Goal: Information Seeking & Learning: Learn about a topic

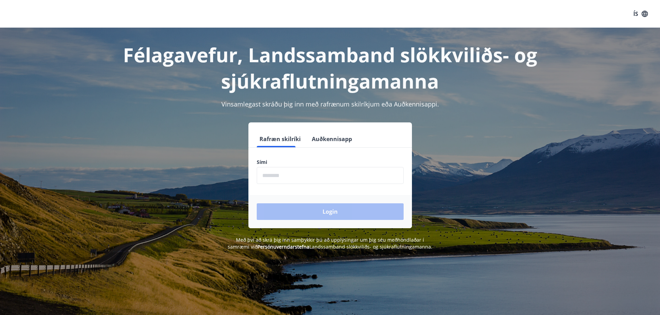
click at [298, 176] on input "phone" at bounding box center [330, 175] width 147 height 17
type input "********"
click at [257, 204] on button "Login" at bounding box center [330, 212] width 147 height 17
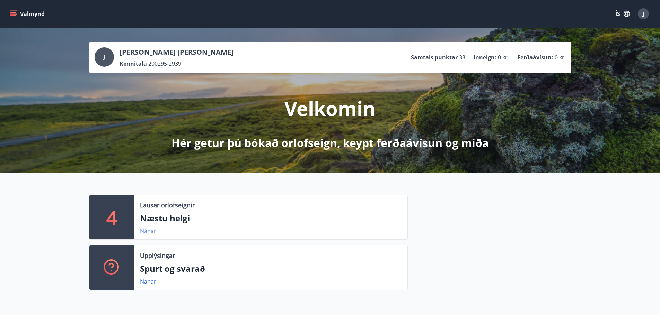
click at [150, 232] on link "Nánar" at bounding box center [148, 232] width 16 height 8
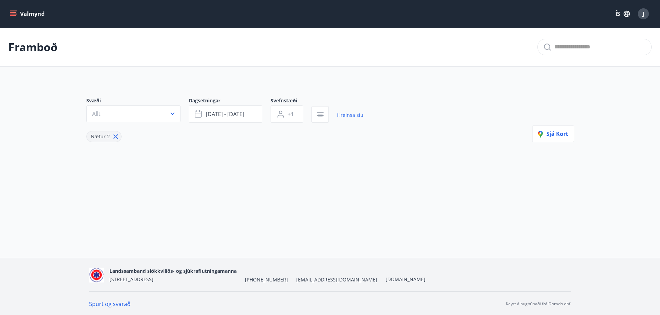
type input "*"
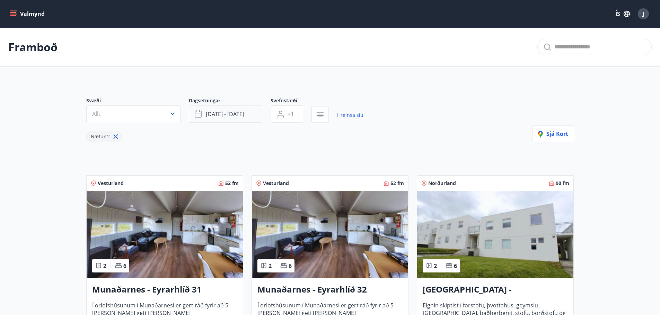
click at [236, 114] on span "[DATE] - [DATE]" at bounding box center [225, 114] width 38 height 8
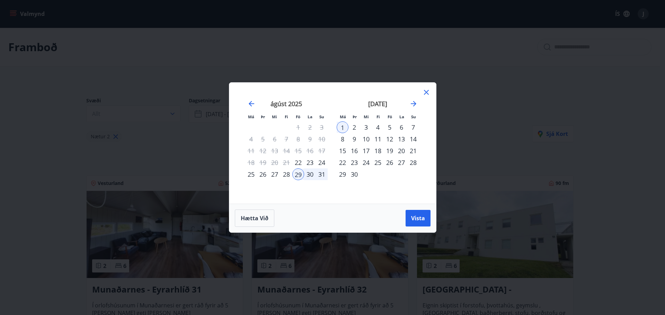
click at [301, 164] on div "22" at bounding box center [298, 163] width 12 height 12
click at [321, 163] on div "24" at bounding box center [322, 163] width 12 height 12
click at [421, 219] on span "Vista" at bounding box center [418, 219] width 14 height 8
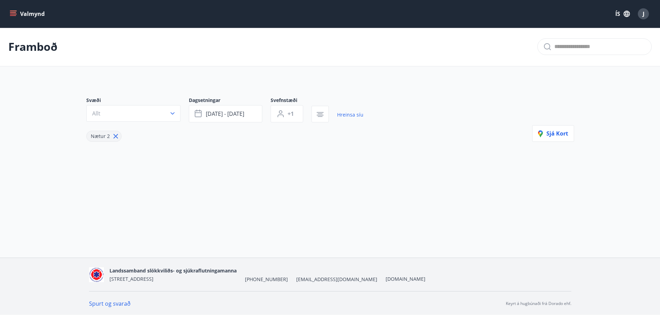
scroll to position [1, 0]
click at [250, 116] on button "[DATE] - [DATE]" at bounding box center [225, 113] width 73 height 17
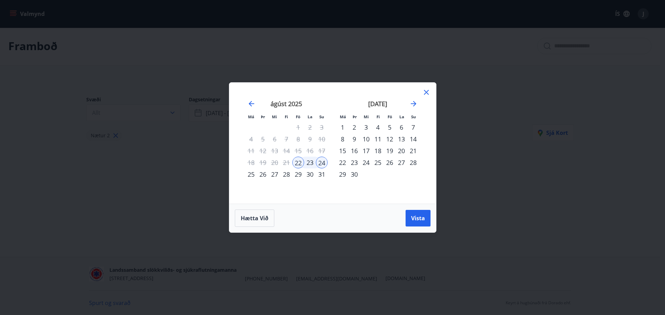
click at [296, 175] on div "29" at bounding box center [298, 175] width 12 height 12
click at [322, 175] on div "31" at bounding box center [322, 175] width 12 height 12
click at [429, 224] on button "Vista" at bounding box center [418, 218] width 25 height 17
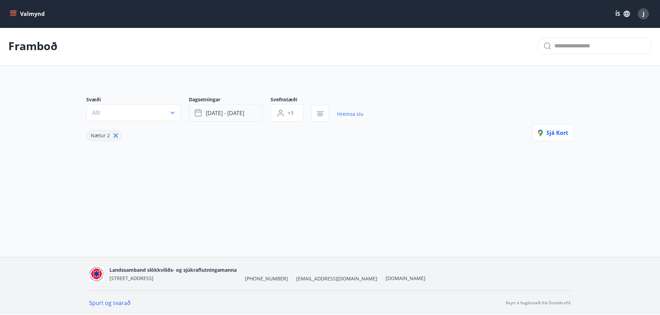
click at [231, 113] on span "[DATE] - [DATE]" at bounding box center [225, 113] width 38 height 8
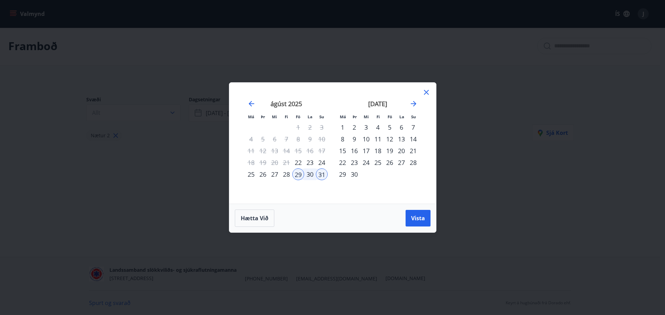
click at [301, 164] on div "22" at bounding box center [298, 163] width 12 height 12
click at [299, 176] on div "29" at bounding box center [298, 175] width 12 height 12
click at [423, 221] on span "Vista" at bounding box center [418, 219] width 14 height 8
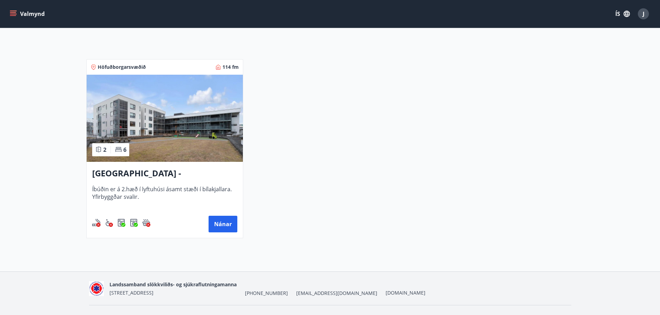
scroll to position [131, 0]
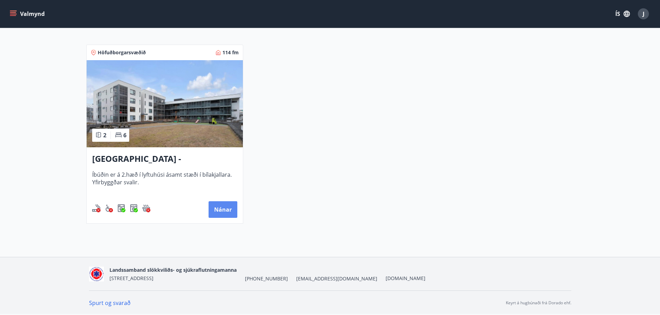
click at [216, 207] on button "Nánar" at bounding box center [222, 210] width 29 height 17
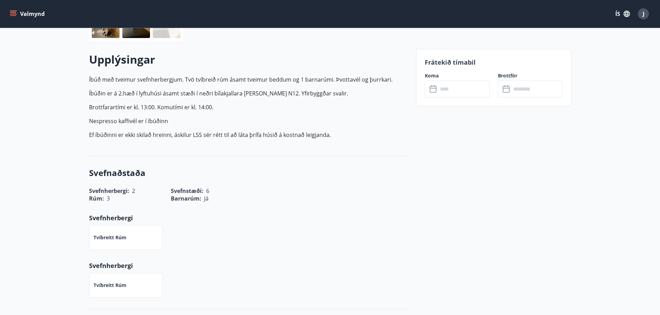
scroll to position [170, 0]
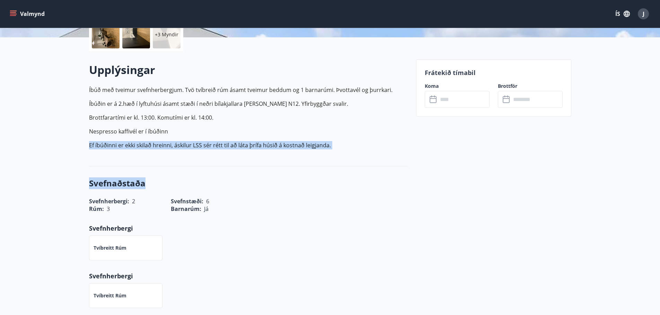
drag, startPoint x: 88, startPoint y: 145, endPoint x: 479, endPoint y: 194, distance: 393.4
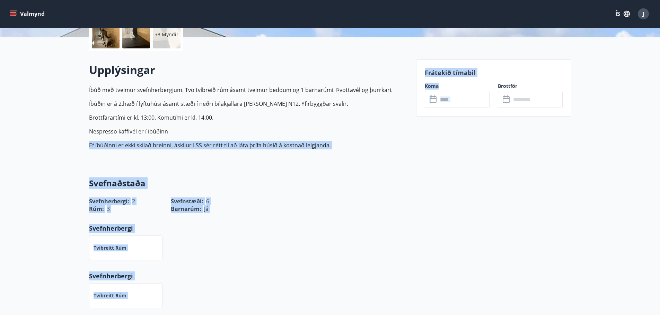
click at [401, 154] on div "Upplýsingar Íbúð með tveimur svefnherbergjum. Tvö tvíbreið rúm ásamt tveimur be…" at bounding box center [248, 108] width 319 height 93
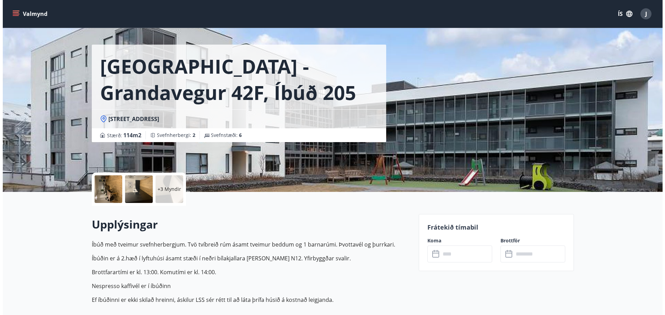
scroll to position [0, 0]
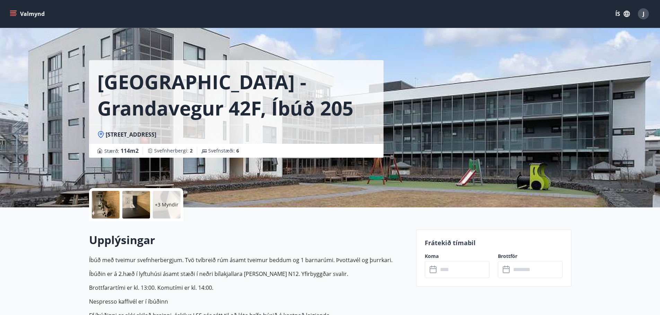
click at [163, 208] on p "+3 Myndir" at bounding box center [167, 205] width 24 height 7
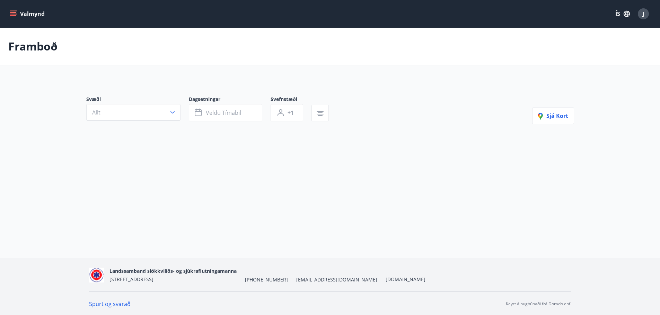
type input "*"
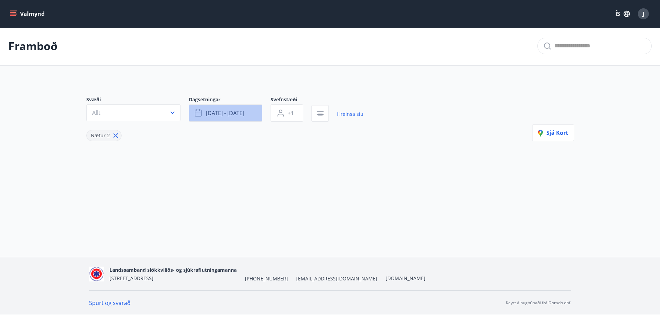
click at [250, 114] on button "[DATE] - [DATE]" at bounding box center [225, 113] width 73 height 17
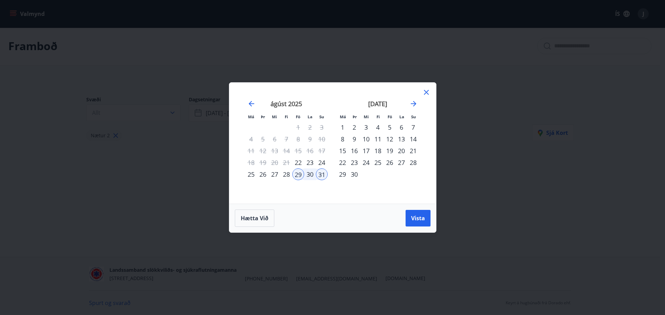
click at [422, 89] on icon at bounding box center [426, 92] width 8 height 8
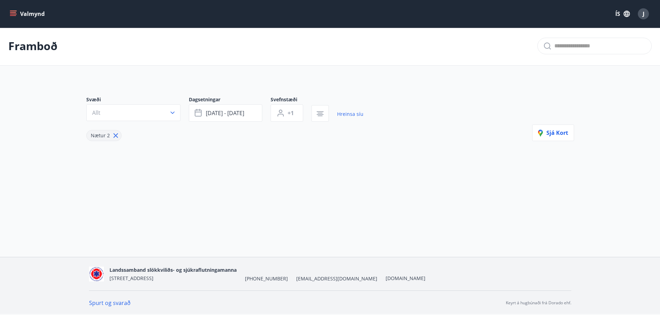
click at [24, 31] on div "Framboð" at bounding box center [330, 46] width 660 height 39
click at [34, 10] on button "Valmynd" at bounding box center [27, 14] width 39 height 12
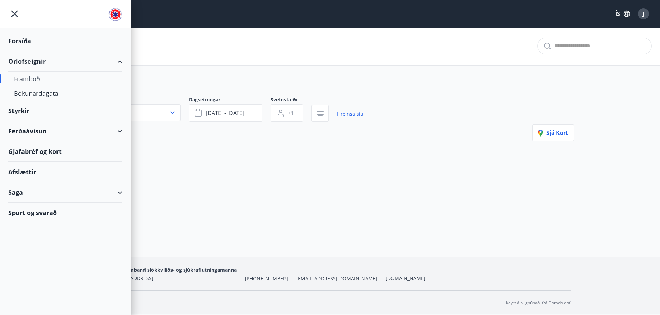
click at [24, 43] on div "Forsíða" at bounding box center [65, 41] width 114 height 20
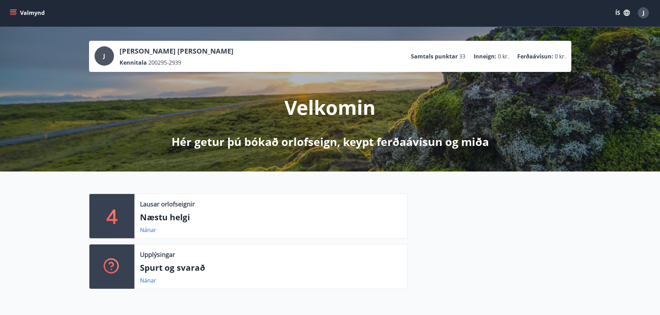
click at [143, 235] on div "Lausar orlofseignir Næstu helgi Nánar" at bounding box center [270, 216] width 273 height 44
click at [145, 231] on link "Nánar" at bounding box center [148, 230] width 16 height 8
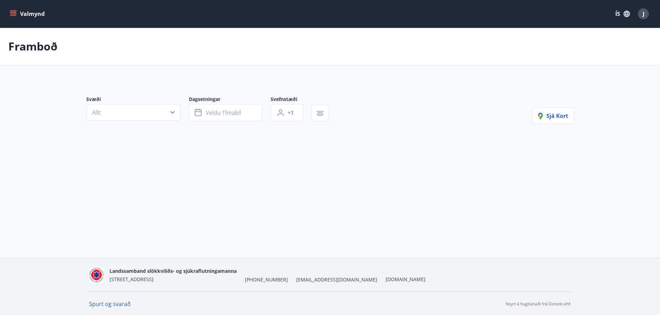
type input "*"
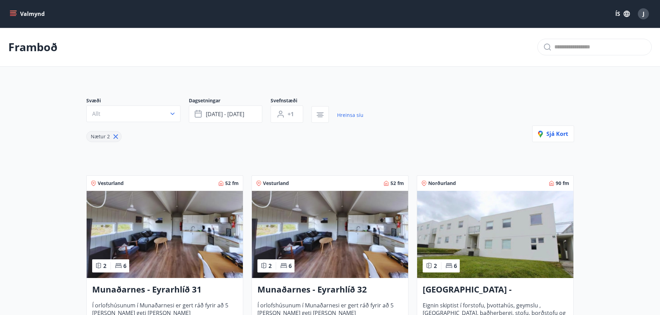
click at [33, 14] on button "Valmynd" at bounding box center [27, 14] width 39 height 12
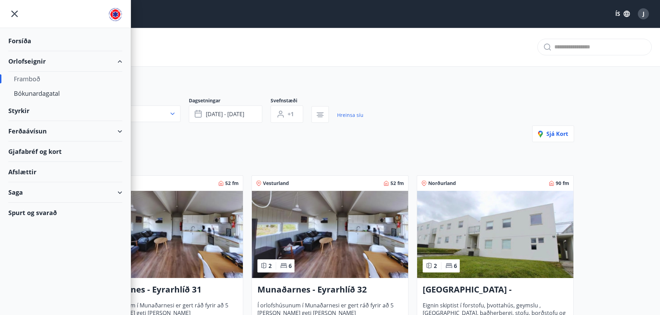
click at [29, 41] on div "Forsíða" at bounding box center [65, 41] width 114 height 20
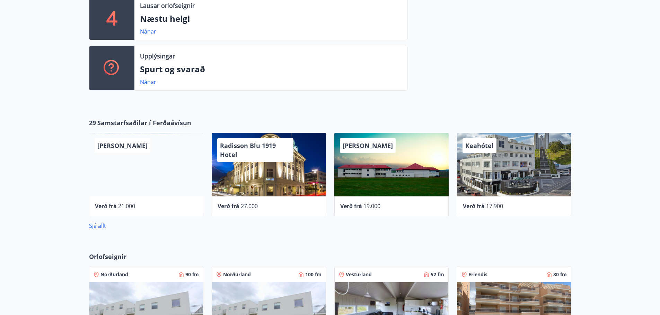
scroll to position [381, 0]
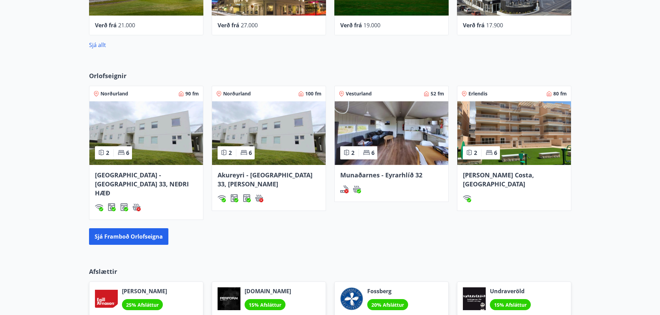
click at [492, 176] on span "[PERSON_NAME] Costa, [GEOGRAPHIC_DATA]" at bounding box center [498, 179] width 71 height 17
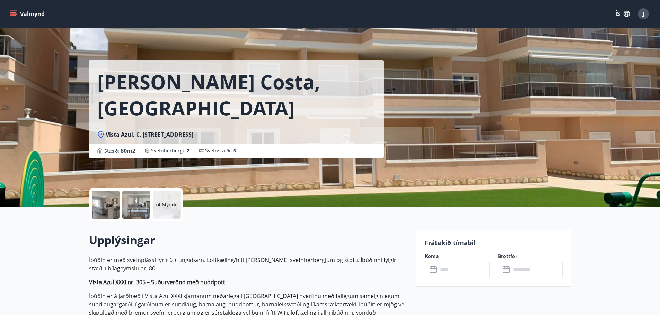
click at [20, 15] on button "Valmynd" at bounding box center [27, 14] width 39 height 12
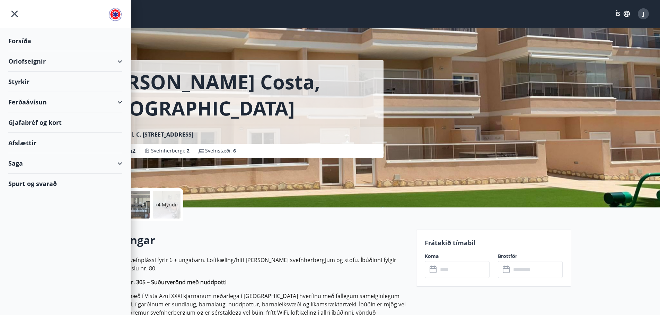
click at [22, 44] on div "Forsíða" at bounding box center [65, 41] width 114 height 20
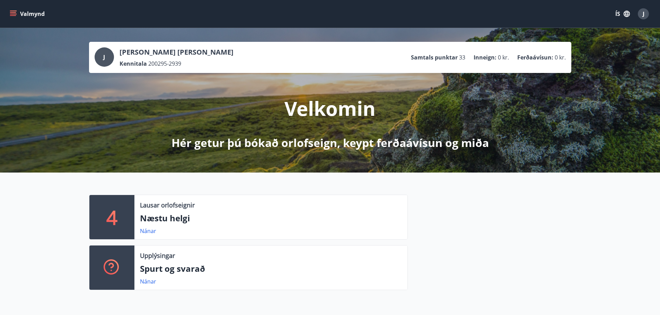
click at [16, 18] on button "Valmynd" at bounding box center [27, 14] width 39 height 12
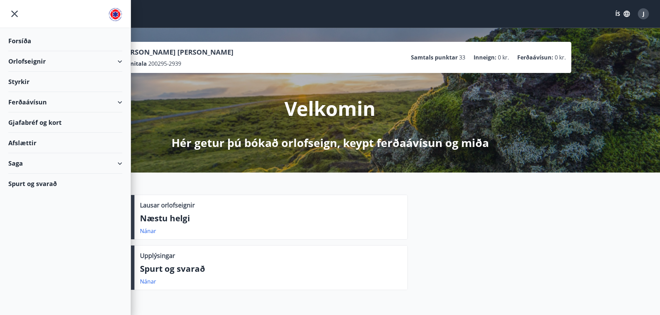
click at [21, 51] on div "Styrkir" at bounding box center [65, 41] width 114 height 20
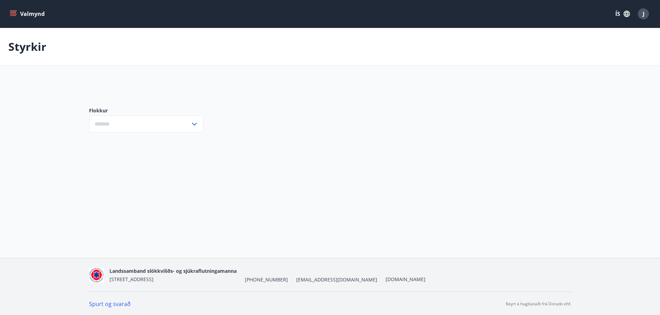
type input "***"
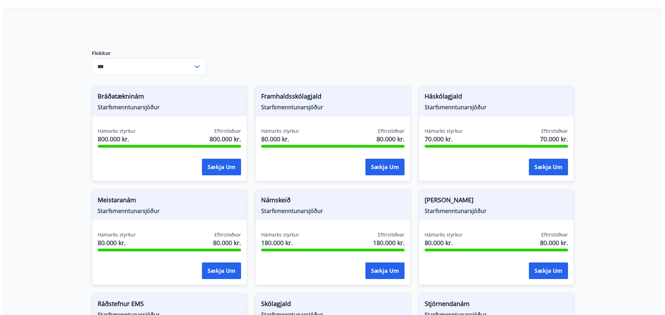
scroll to position [69, 0]
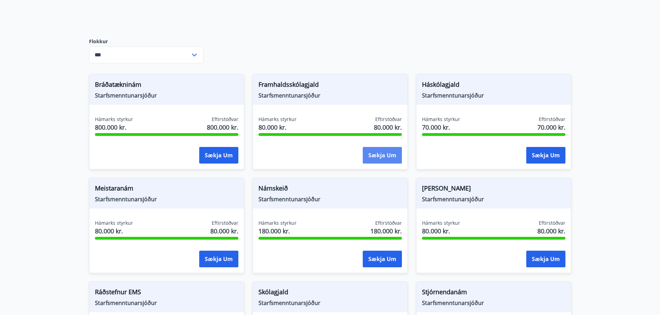
click at [377, 152] on button "Sækja um" at bounding box center [382, 155] width 39 height 17
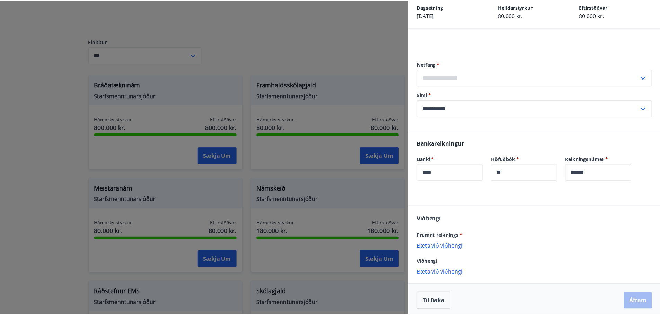
scroll to position [38, 0]
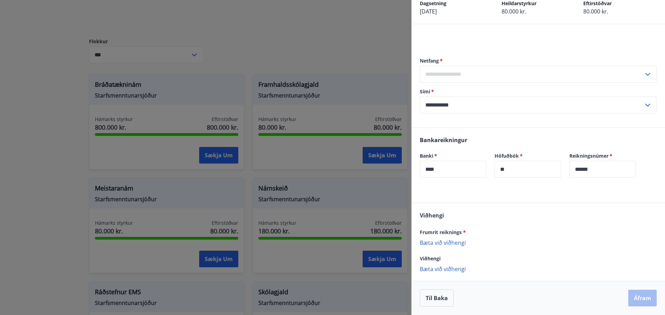
click at [390, 282] on div at bounding box center [332, 157] width 665 height 315
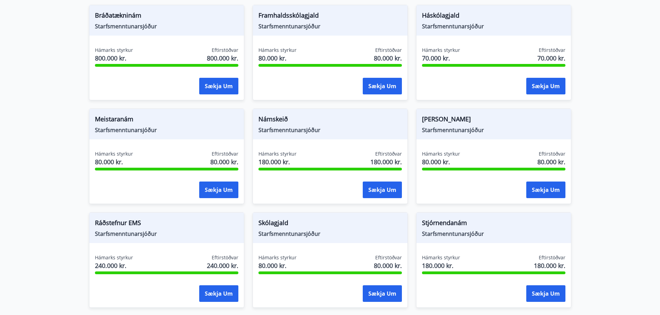
scroll to position [173, 0]
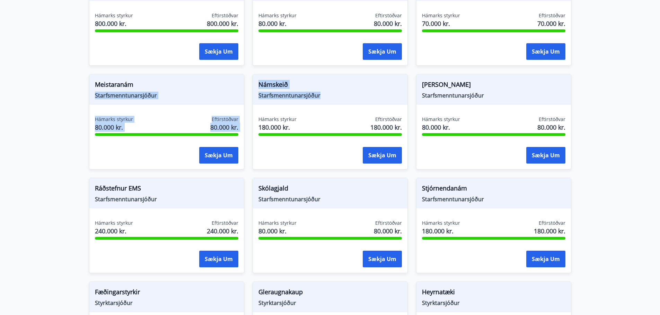
drag, startPoint x: 331, startPoint y: 101, endPoint x: 240, endPoint y: 79, distance: 94.3
click at [338, 100] on div "Námskeið Starfsmenntunarsjóður" at bounding box center [330, 89] width 154 height 30
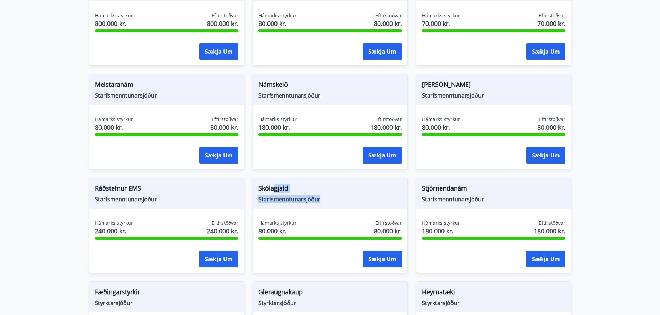
drag, startPoint x: 335, startPoint y: 203, endPoint x: 329, endPoint y: 197, distance: 8.8
click at [274, 192] on div "Skólagjald Starfsmenntunarsjóður" at bounding box center [330, 193] width 154 height 30
click at [329, 197] on span "Starfsmenntunarsjóður" at bounding box center [329, 200] width 143 height 8
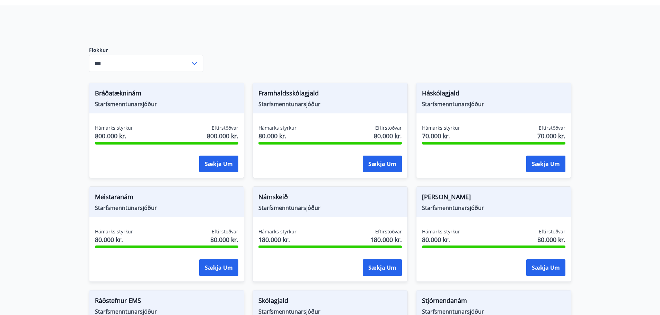
scroll to position [35, 0]
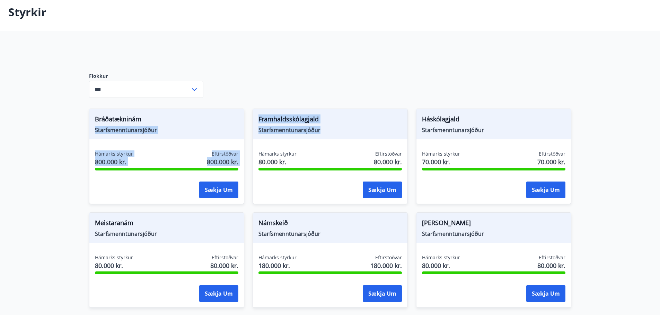
drag, startPoint x: 323, startPoint y: 130, endPoint x: 231, endPoint y: 121, distance: 93.2
click at [362, 141] on div "Framhaldsskólagjald Starfsmenntunarsjóður Hámarks styrkur 80.000 kr. Eftirstöðv…" at bounding box center [329, 157] width 155 height 96
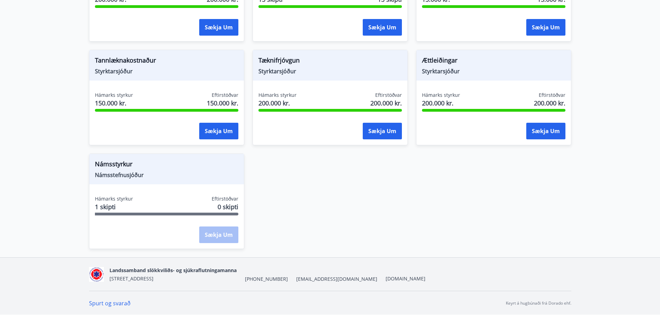
scroll to position [821, 0]
